Goal: Transaction & Acquisition: Book appointment/travel/reservation

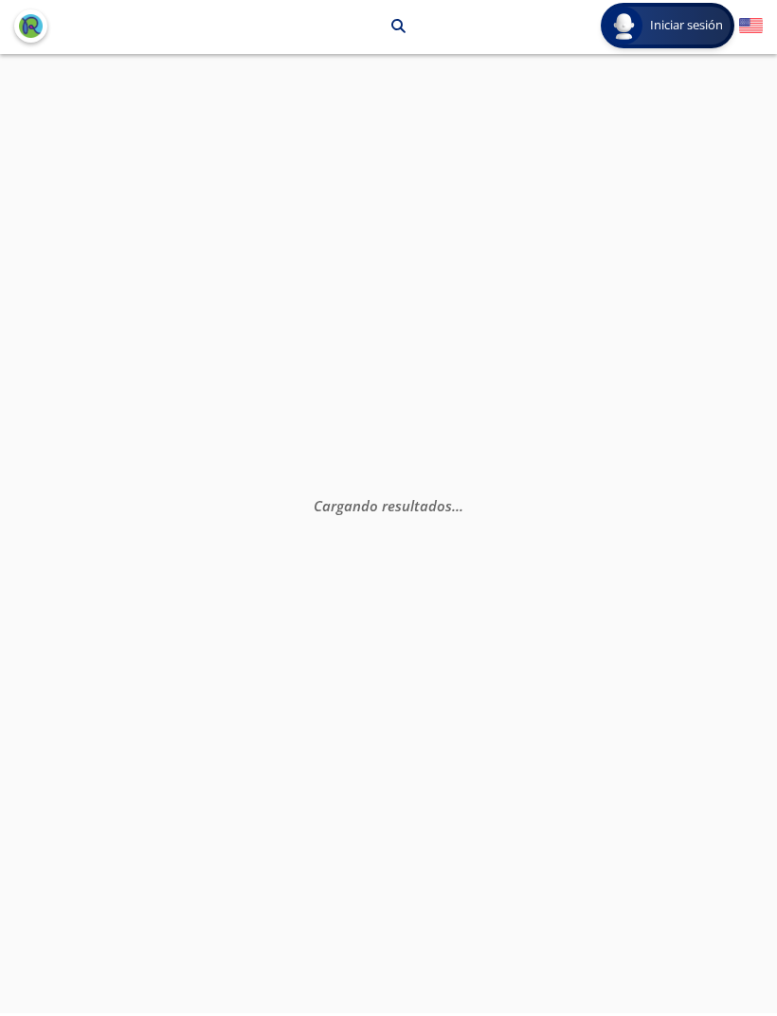
scroll to position [5, 0]
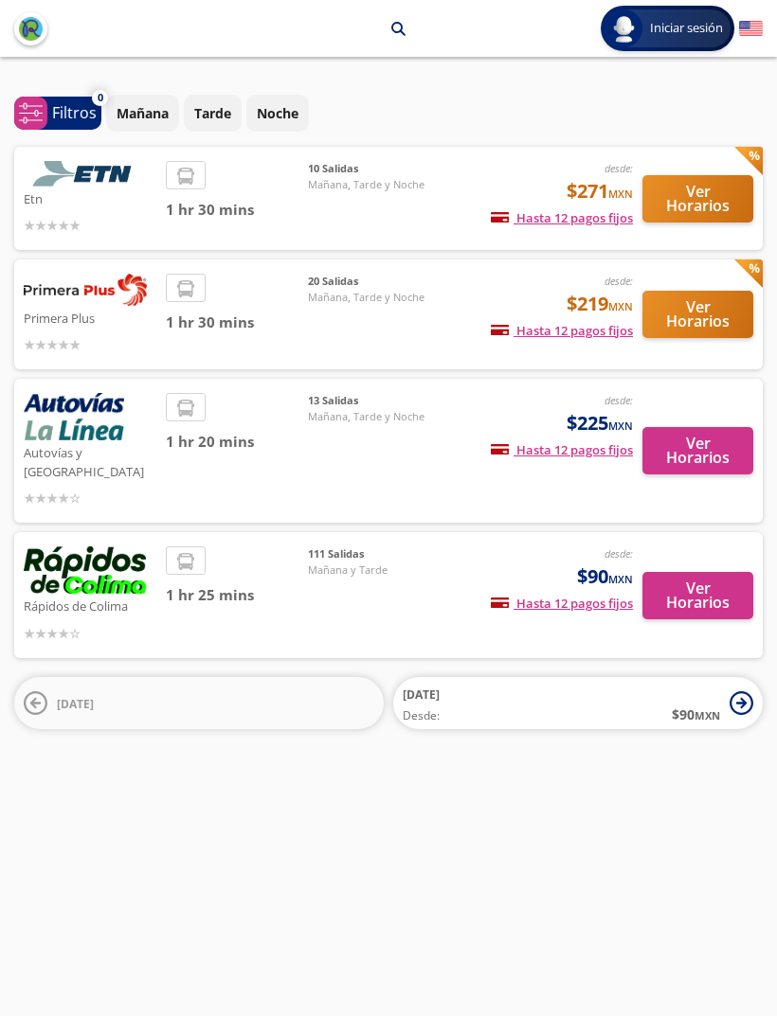
click at [700, 176] on button "Ver Horarios" at bounding box center [697, 198] width 111 height 47
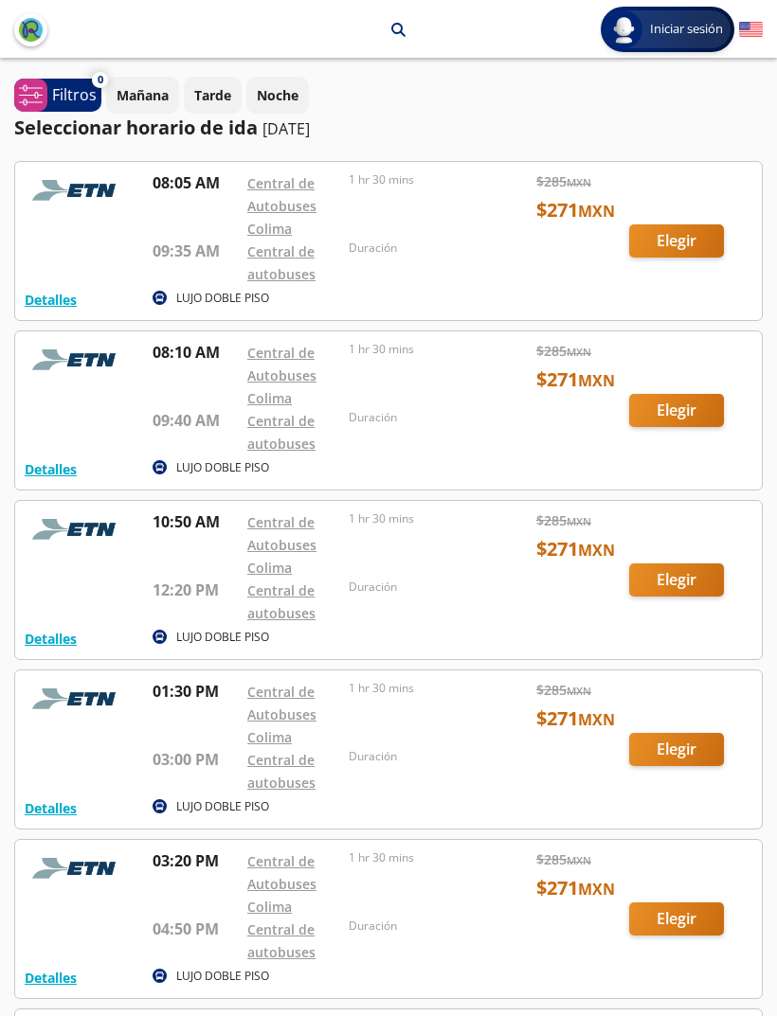
scroll to position [61, 0]
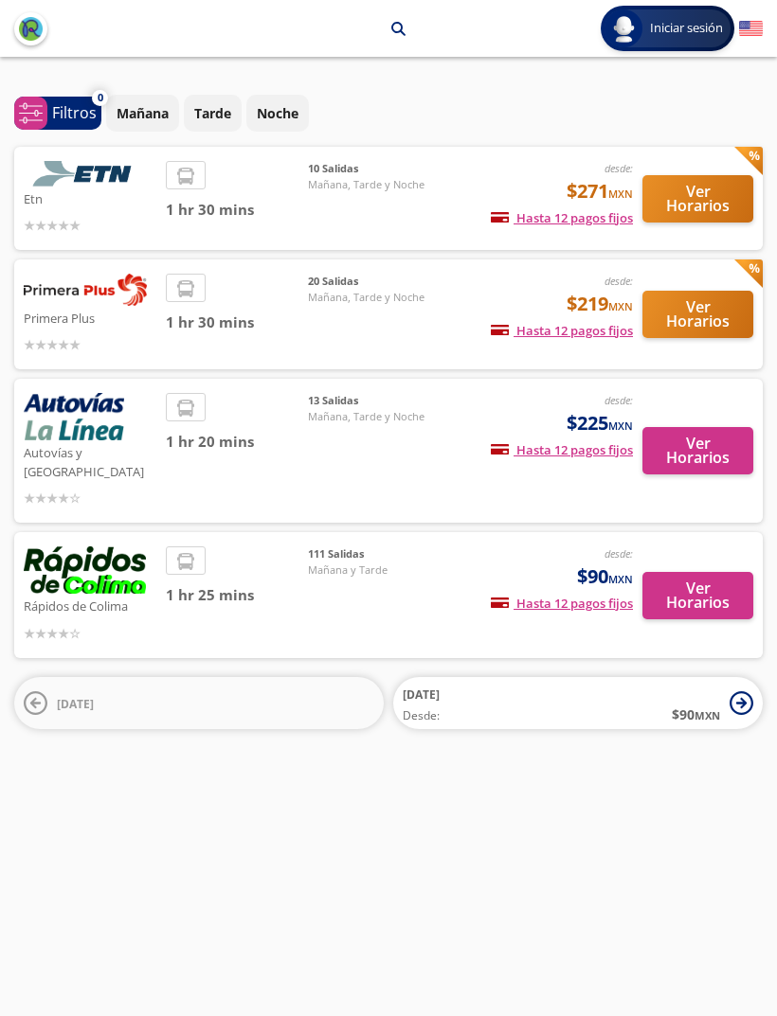
click at [664, 291] on button "Ver Horarios" at bounding box center [697, 314] width 111 height 47
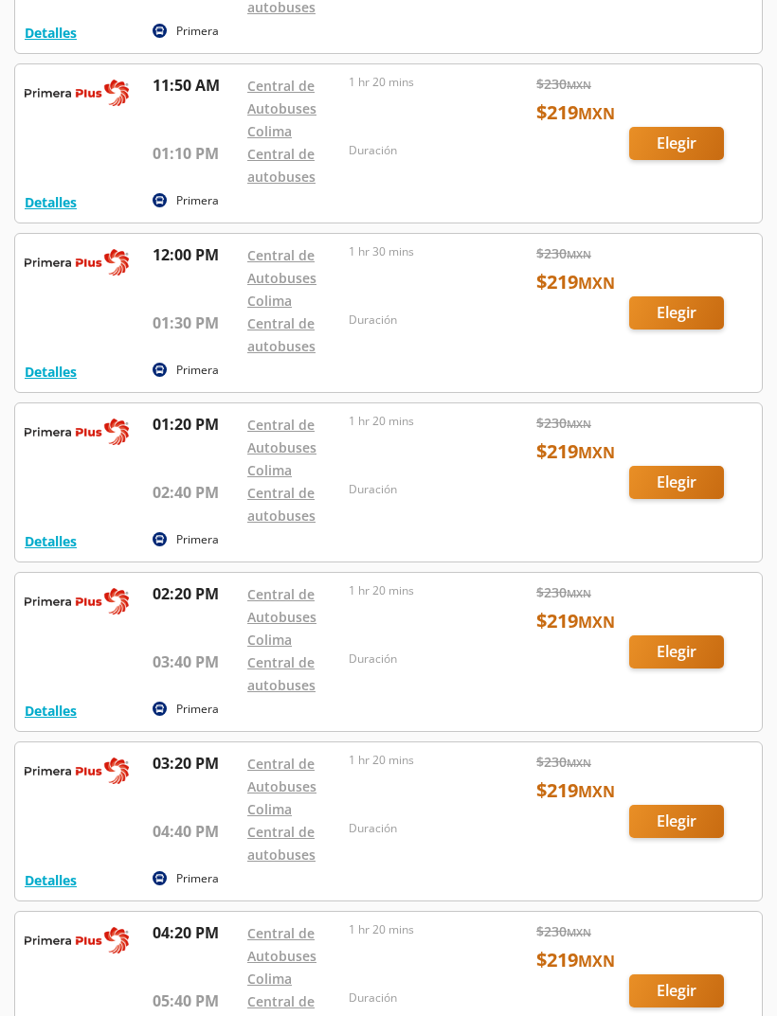
scroll to position [1115, 0]
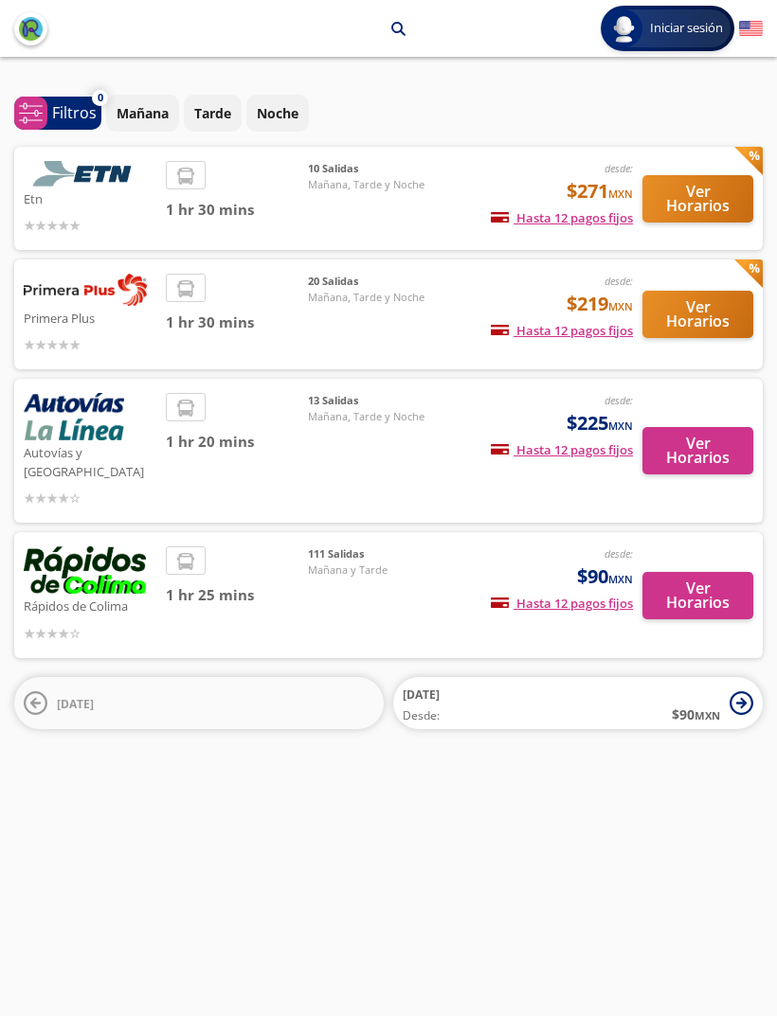
click at [718, 427] on button "Ver Horarios" at bounding box center [697, 450] width 111 height 47
